Goal: Browse casually

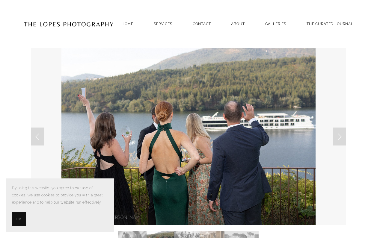
click at [279, 16] on div "Home SERVICES PHOTOGRAPHY PHOTOGRAPHY Contact ABOUT GALLERIES THE CURATED JOURN…" at bounding box center [188, 24] width 353 height 48
click at [278, 23] on link "GALLERIES" at bounding box center [275, 24] width 21 height 8
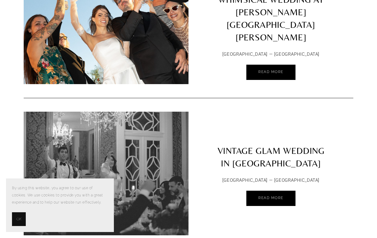
scroll to position [120, 0]
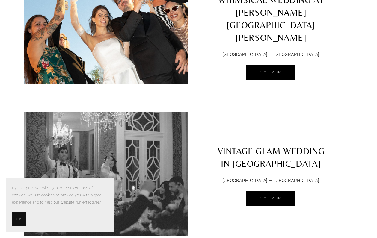
click at [172, 63] on img at bounding box center [106, 23] width 186 height 124
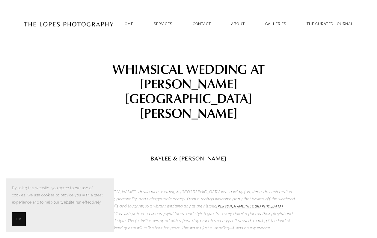
click at [22, 221] on button "OK" at bounding box center [19, 219] width 14 height 14
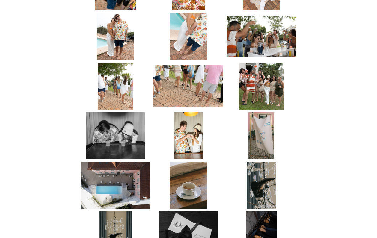
scroll to position [573, 0]
